Goal: Browse casually

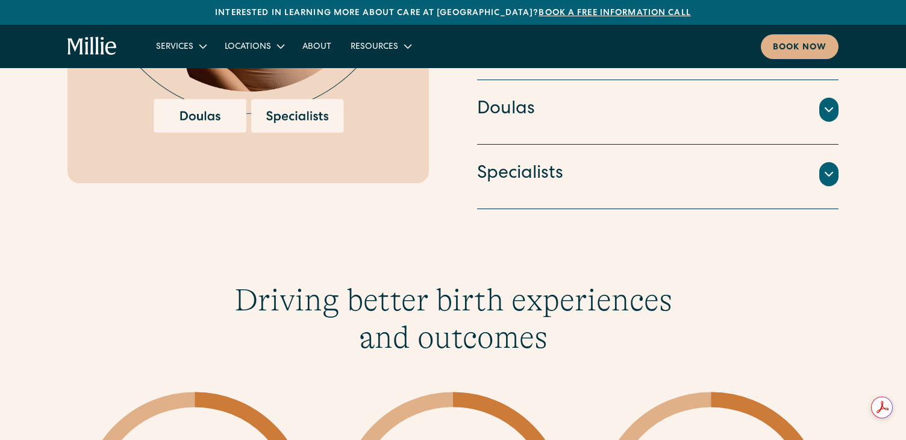
scroll to position [1736, 0]
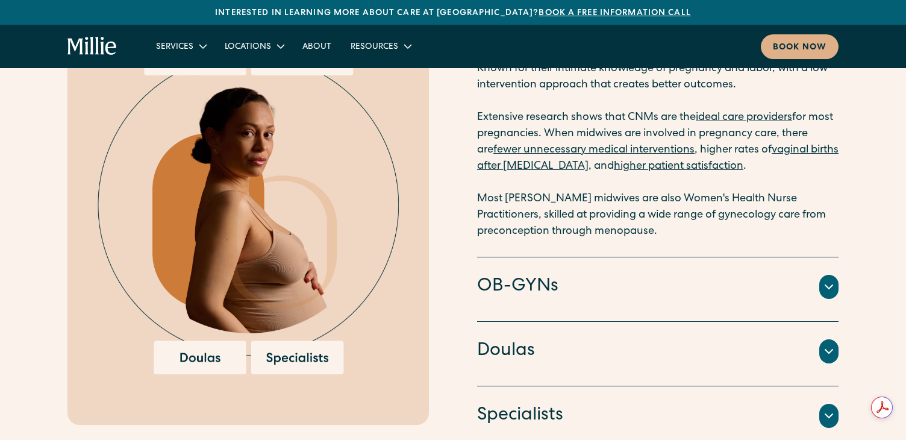
click at [823, 416] on icon at bounding box center [828, 415] width 14 height 14
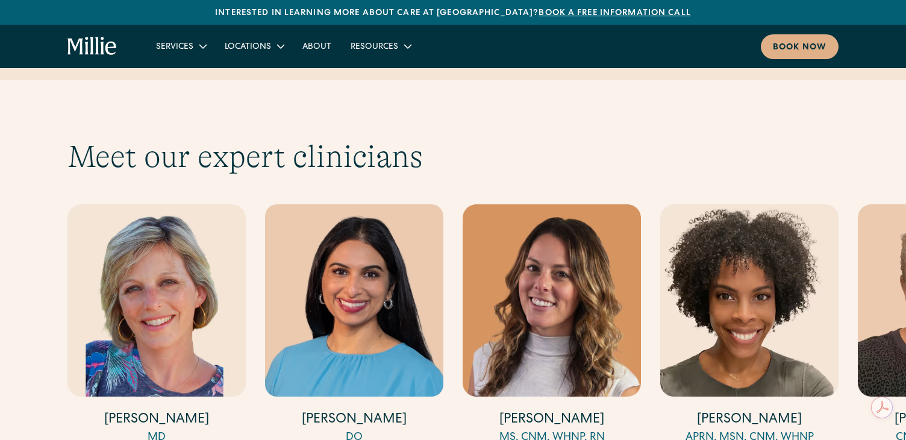
scroll to position [3674, 0]
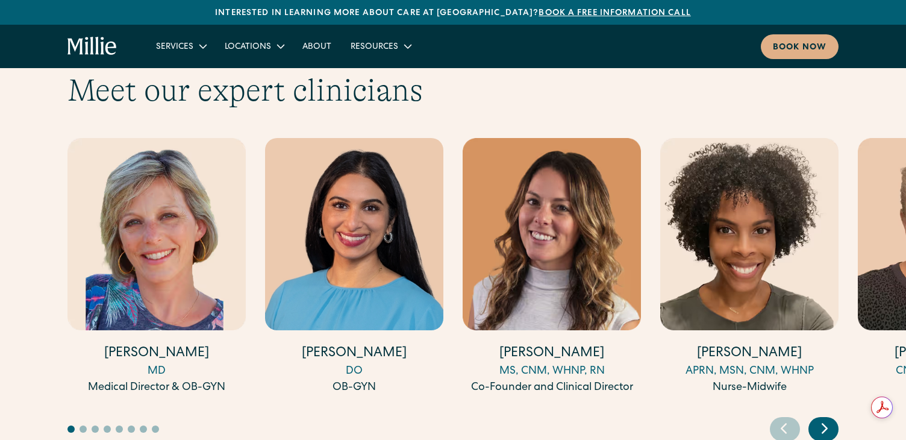
click at [821, 419] on icon "Next slide" at bounding box center [824, 428] width 18 height 19
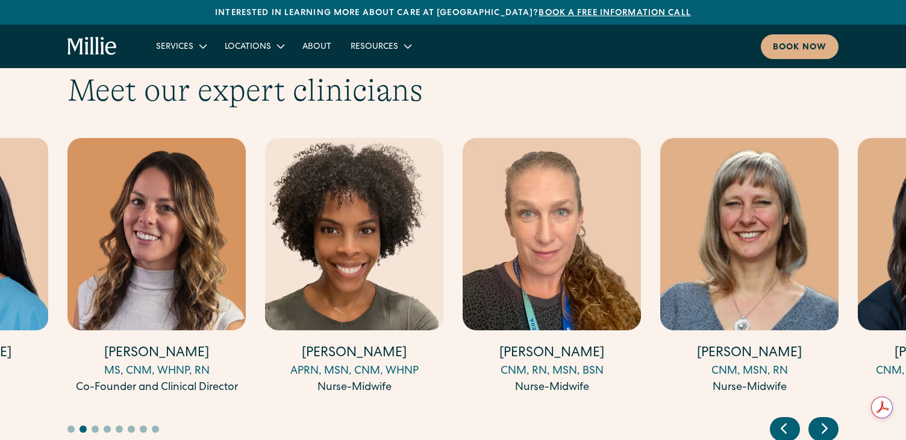
click at [818, 419] on icon "Next slide" at bounding box center [824, 428] width 18 height 19
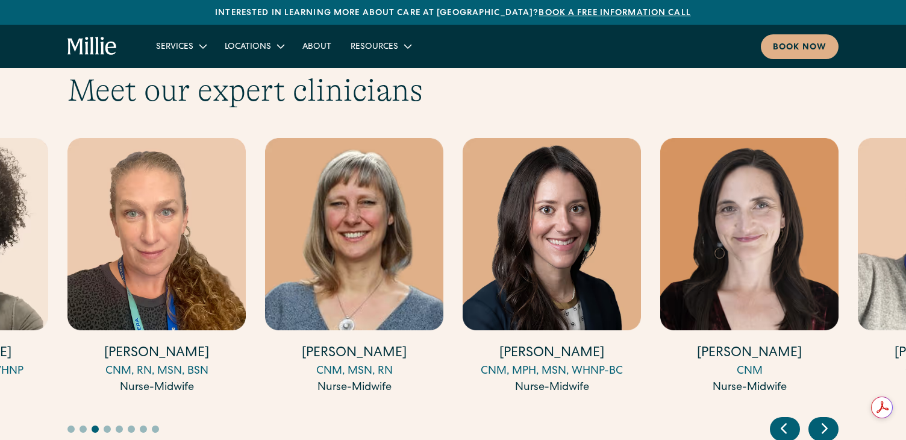
click at [818, 419] on icon "Next slide" at bounding box center [824, 428] width 18 height 19
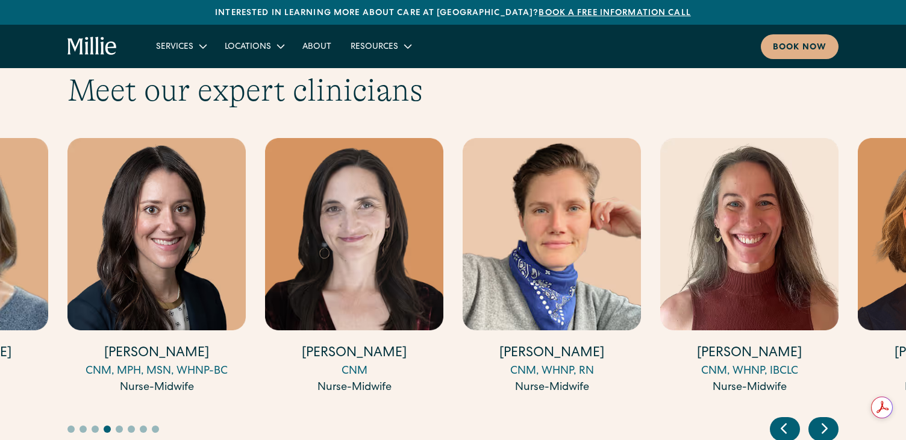
click at [818, 419] on icon "Next slide" at bounding box center [824, 428] width 18 height 19
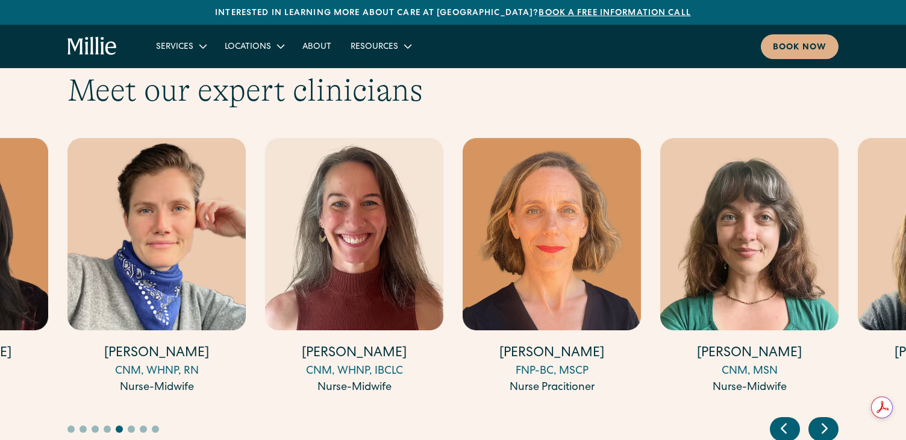
click at [818, 419] on icon "Next slide" at bounding box center [824, 428] width 18 height 19
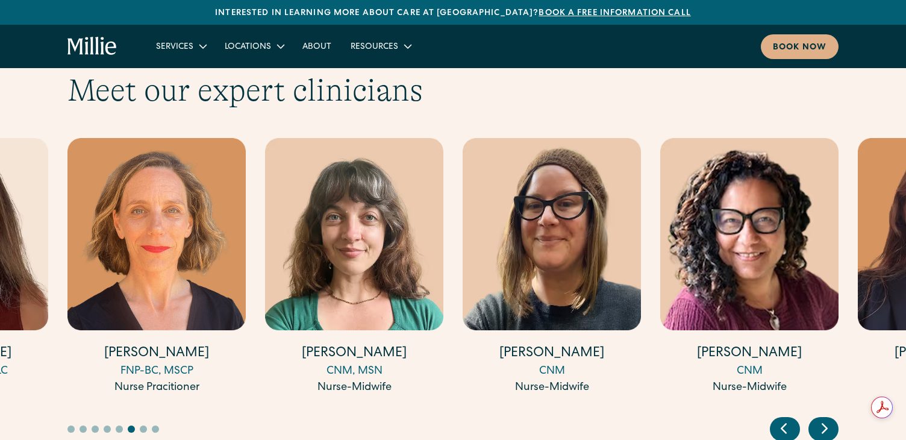
click at [818, 419] on icon "Next slide" at bounding box center [824, 428] width 18 height 19
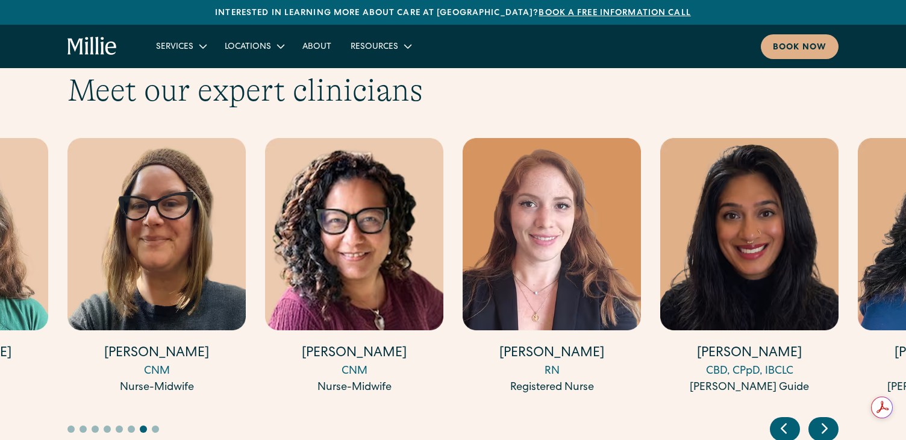
click at [818, 419] on icon "Next slide" at bounding box center [824, 428] width 18 height 19
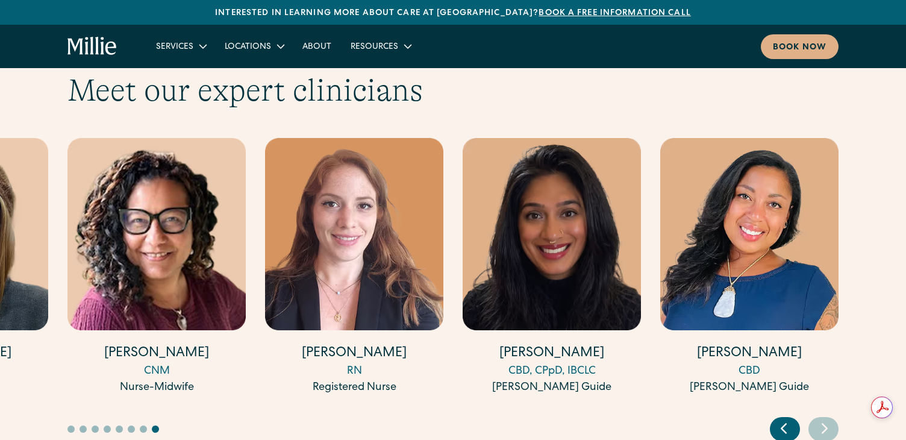
click at [818, 419] on icon "Next slide" at bounding box center [824, 428] width 18 height 19
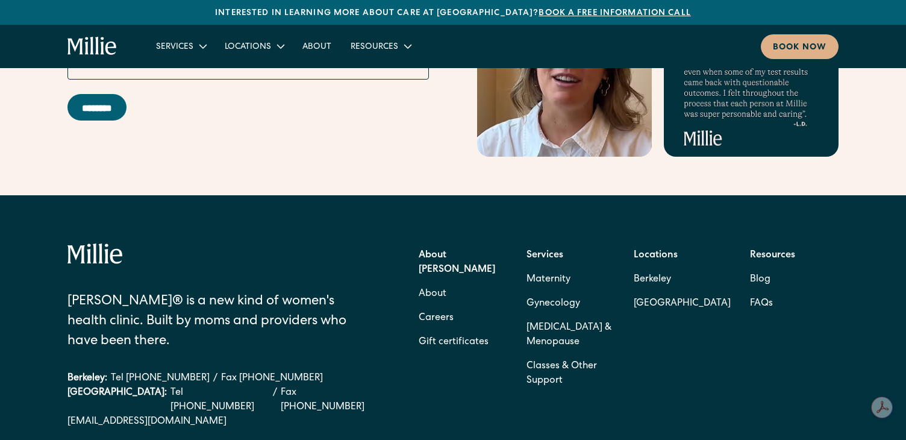
scroll to position [5229, 0]
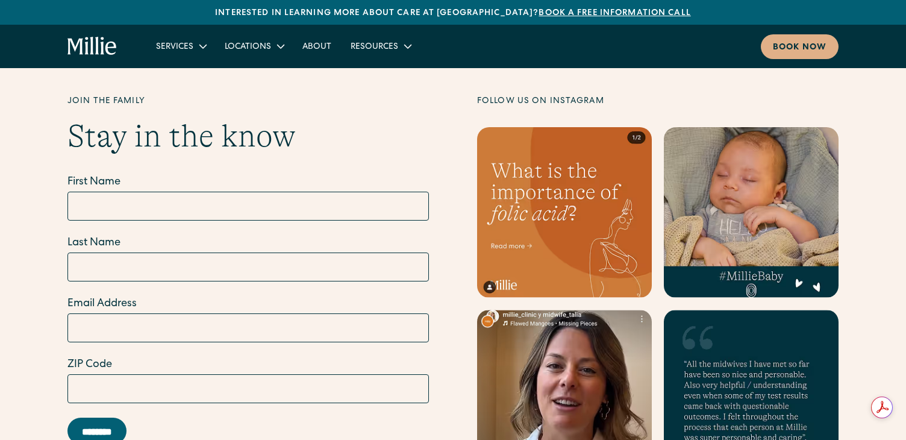
scroll to position [4933, 0]
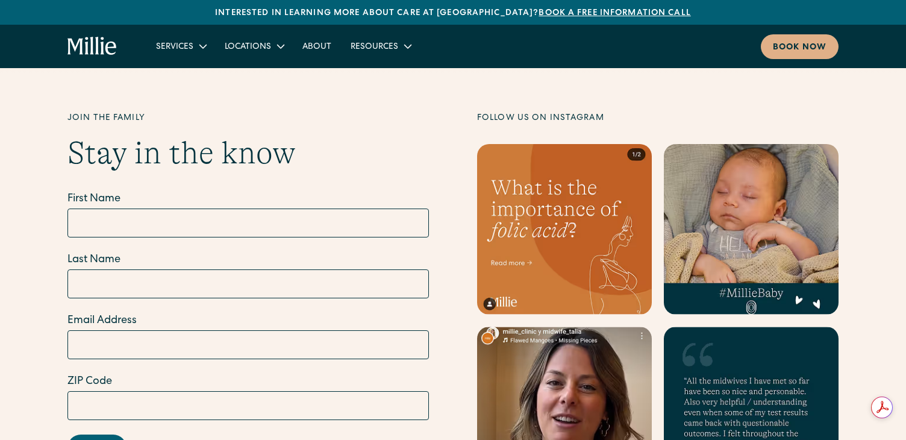
click at [550, 184] on link at bounding box center [564, 229] width 175 height 170
click at [733, 180] on link at bounding box center [751, 229] width 175 height 170
click at [613, 395] on link at bounding box center [564, 411] width 175 height 170
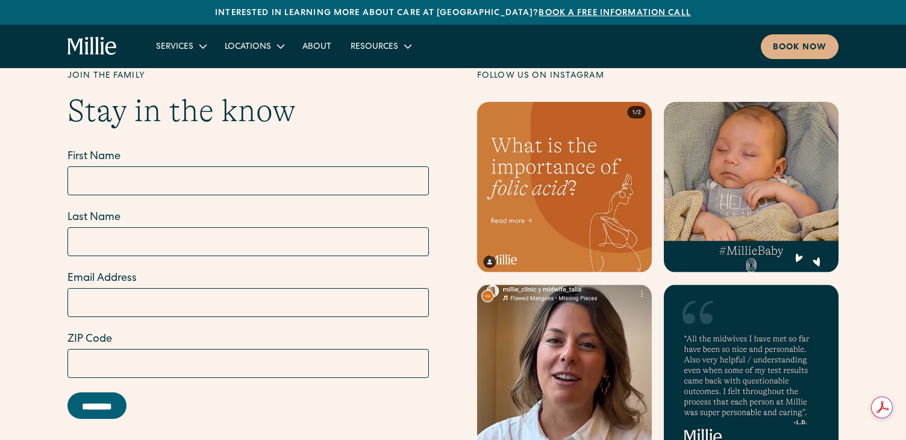
scroll to position [4950, 0]
